Goal: Transaction & Acquisition: Obtain resource

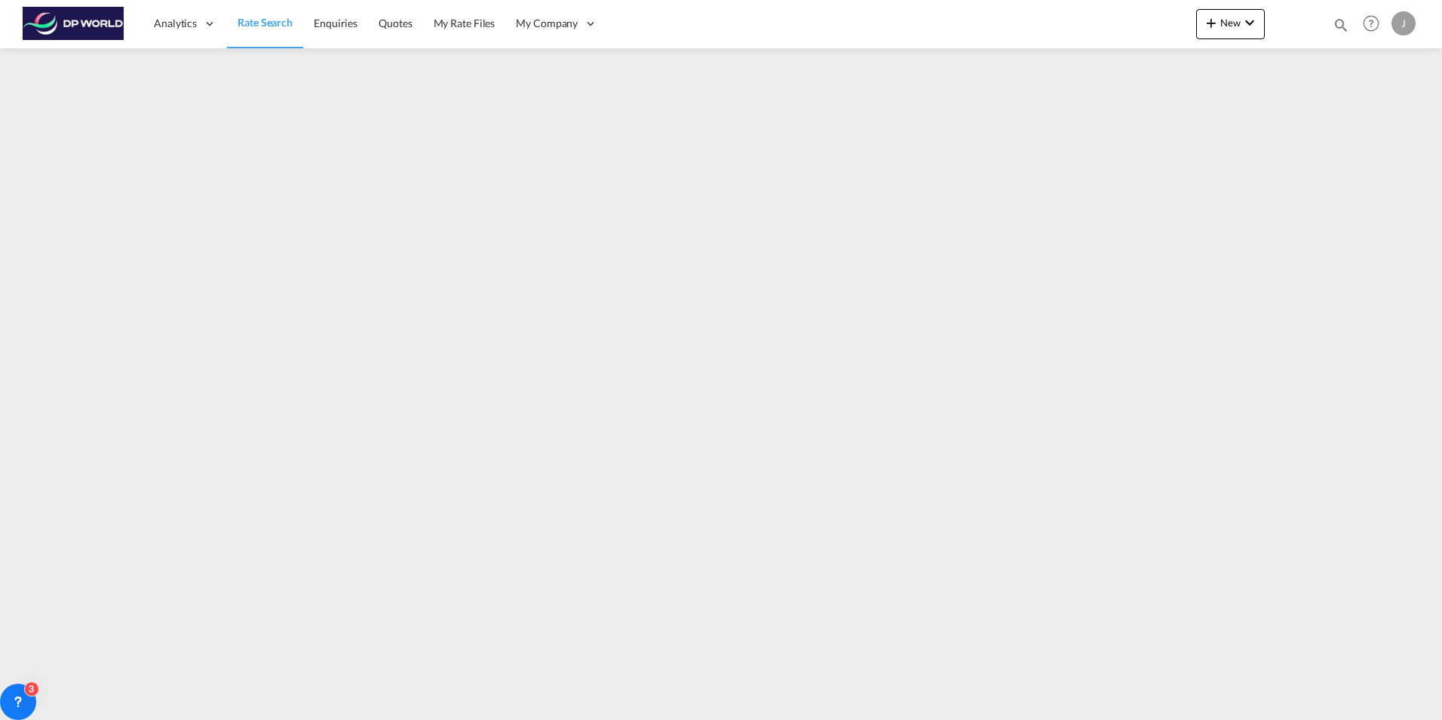
click at [257, 26] on span "Rate Search" at bounding box center [265, 22] width 55 height 13
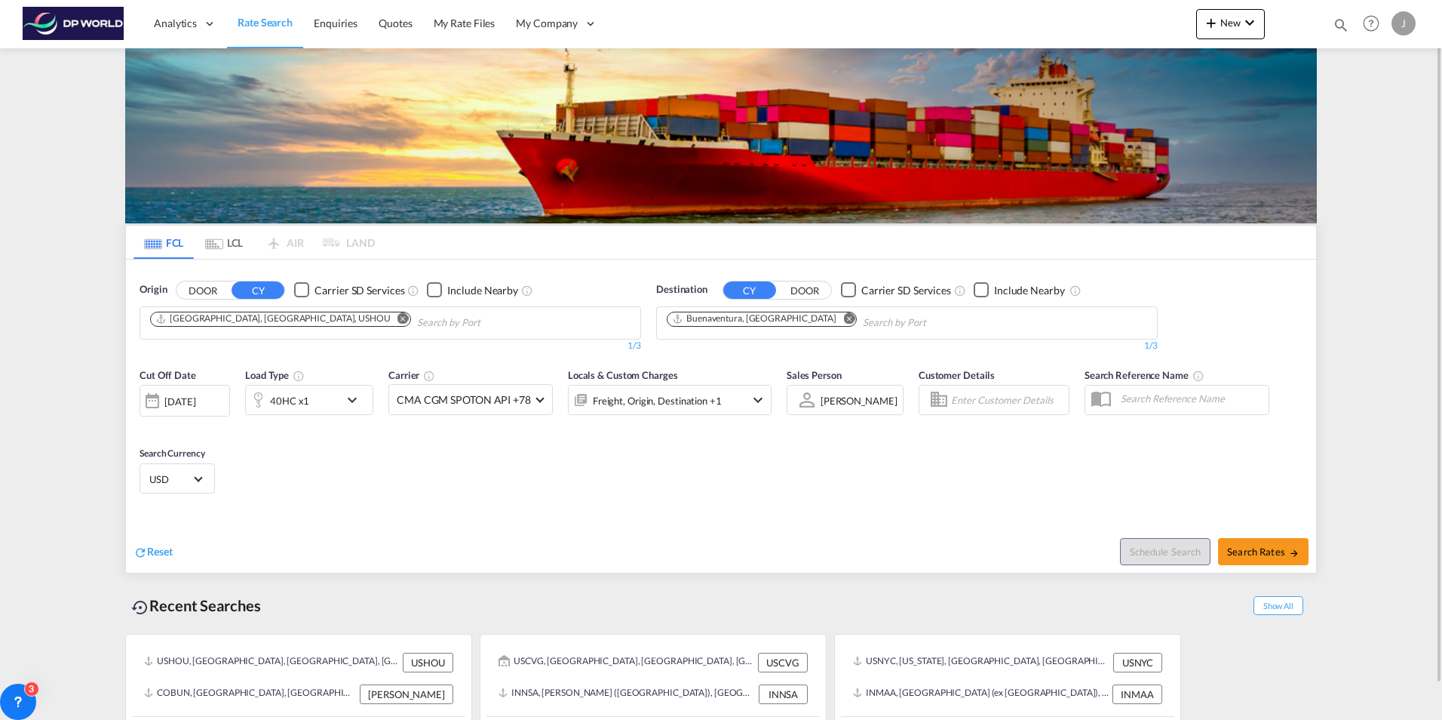
click at [750, 400] on md-icon "icon-chevron-down" at bounding box center [758, 400] width 18 height 18
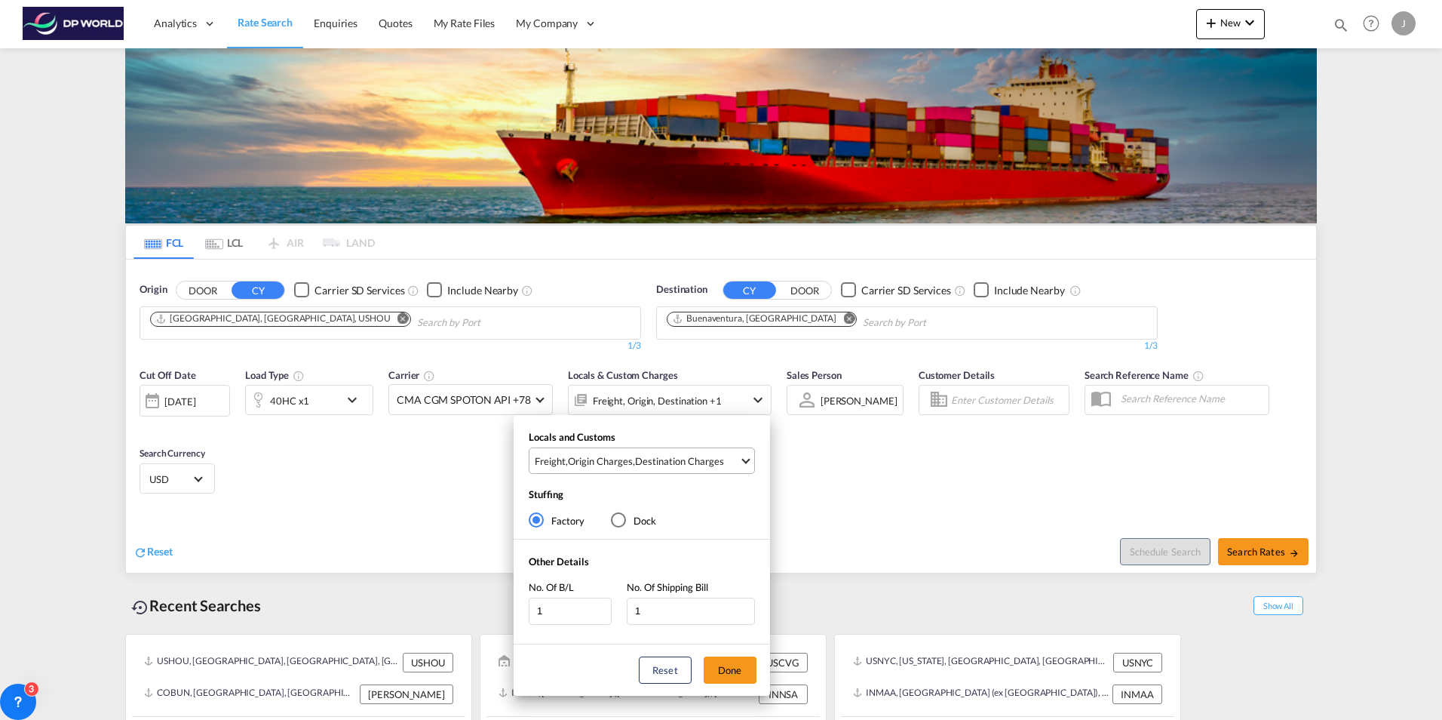
click at [738, 464] on span "Freight , Origin Charges , Destination Charges" at bounding box center [637, 461] width 204 height 14
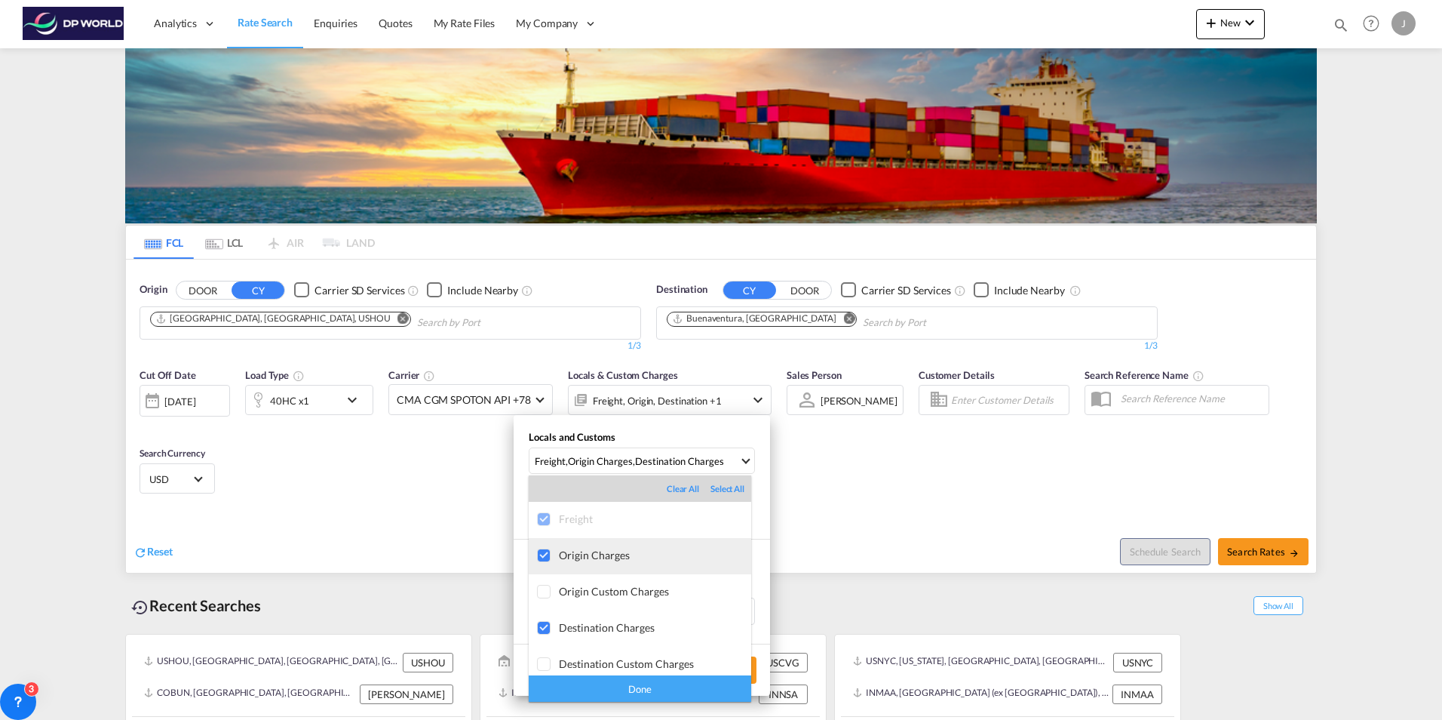
click at [540, 554] on div at bounding box center [544, 555] width 15 height 15
click at [546, 629] on div at bounding box center [544, 628] width 15 height 15
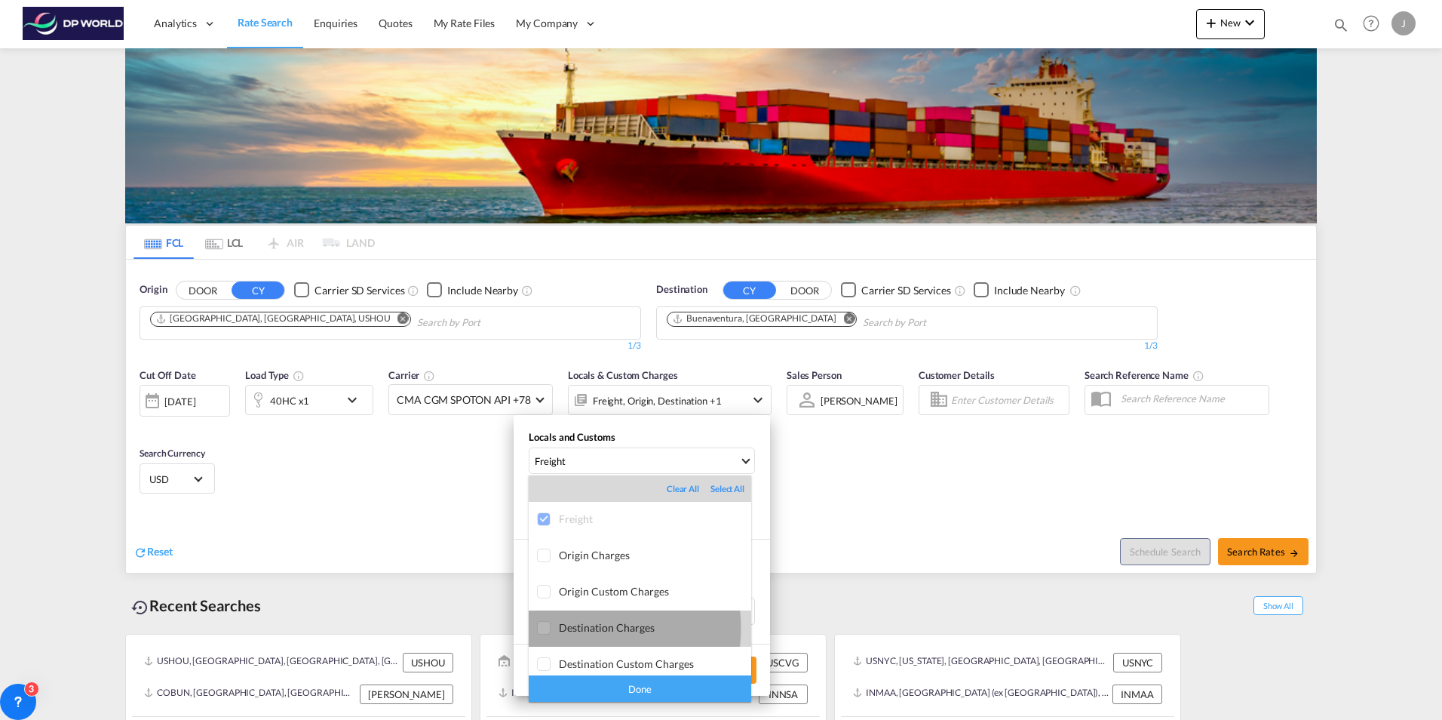
click at [573, 628] on div "Destination Charges" at bounding box center [655, 627] width 192 height 13
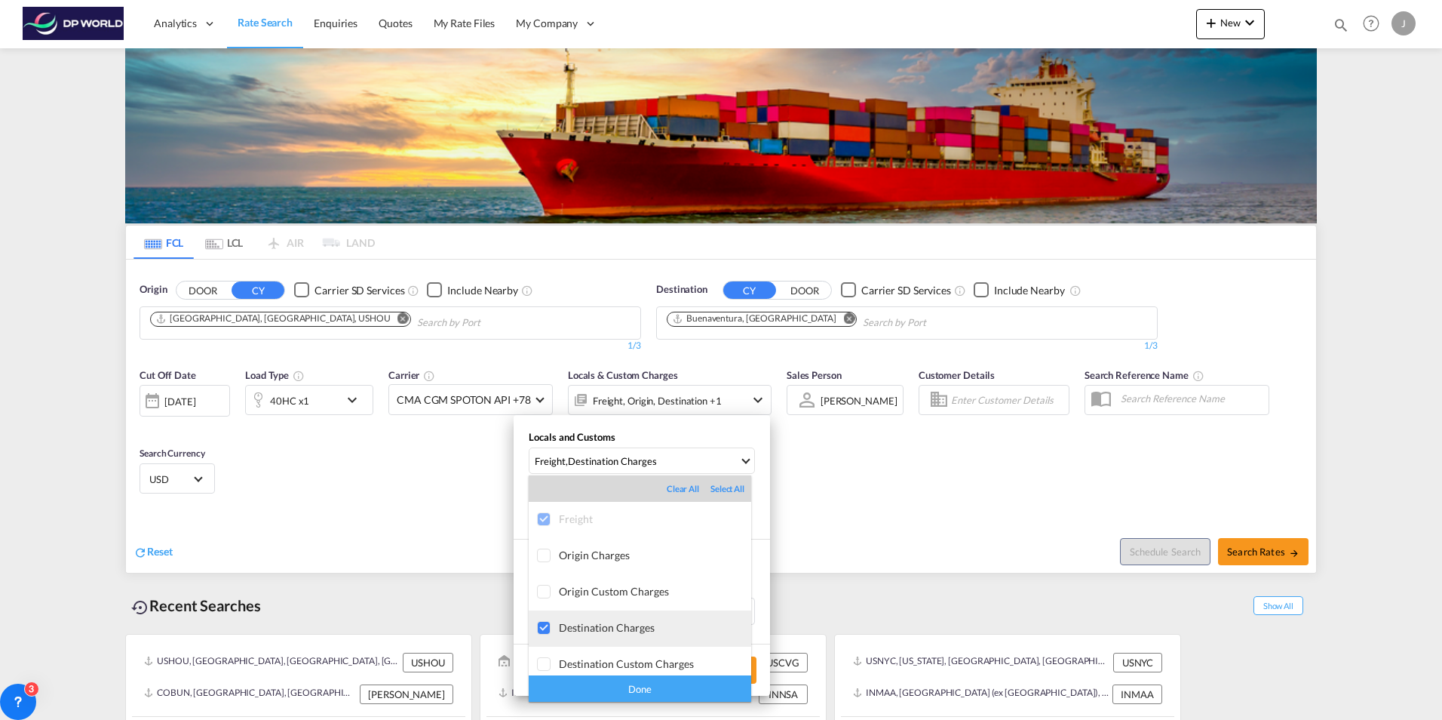
click at [625, 631] on div "Destination Charges" at bounding box center [655, 627] width 192 height 13
click at [630, 688] on div "Done" at bounding box center [640, 688] width 223 height 26
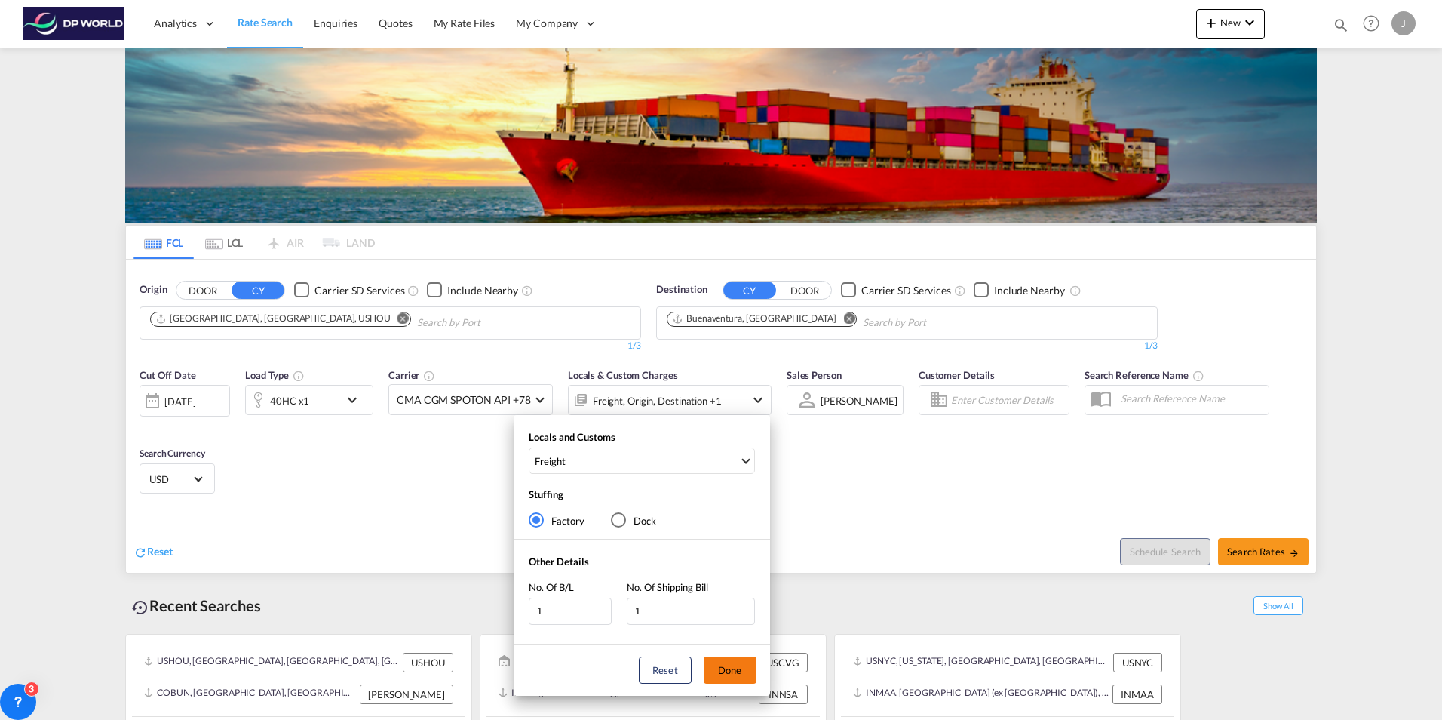
click at [739, 667] on button "Done" at bounding box center [730, 669] width 53 height 27
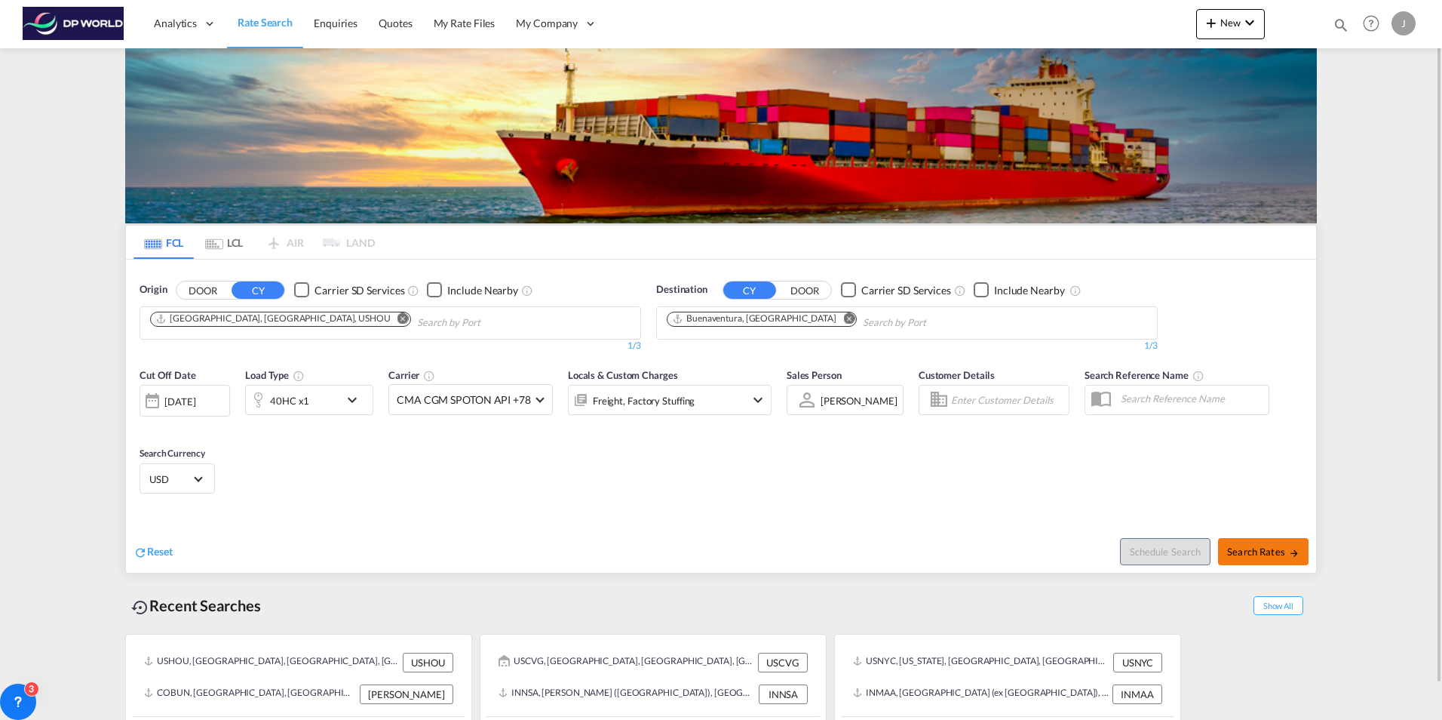
click at [1255, 555] on span "Search Rates" at bounding box center [1263, 551] width 72 height 12
type input "USHOU to [PERSON_NAME] / [DATE]"
